Goal: Task Accomplishment & Management: Complete application form

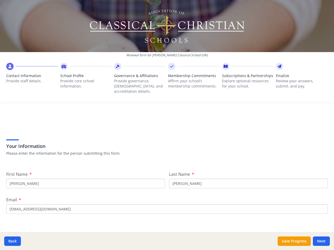
click at [167, 125] on div "Your Information Please enter the information for the person submitting this fo…" at bounding box center [166, 141] width 321 height 44
click at [32, 77] on span "Contact Information" at bounding box center [32, 75] width 52 height 5
click at [85, 80] on p "Provide core school information." at bounding box center [86, 83] width 52 height 10
click at [138, 80] on p "Provide governance, [DEMOGRAPHIC_DATA], and accreditation details." at bounding box center [140, 86] width 52 height 16
click at [191, 80] on p "Affirm your school’s membership commitments." at bounding box center [194, 83] width 52 height 10
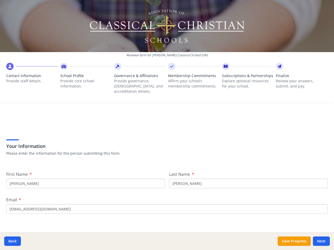
click at [244, 78] on span "Subscriptions & Partnerships" at bounding box center [248, 75] width 52 height 5
click at [298, 80] on p "Review your answers, submit, and pay." at bounding box center [302, 83] width 52 height 10
click at [13, 241] on button "Back" at bounding box center [12, 241] width 17 height 9
click at [294, 241] on button "Save Progress" at bounding box center [293, 241] width 33 height 9
click at [321, 241] on button "Next" at bounding box center [321, 241] width 17 height 9
